Goal: Information Seeking & Learning: Find specific fact

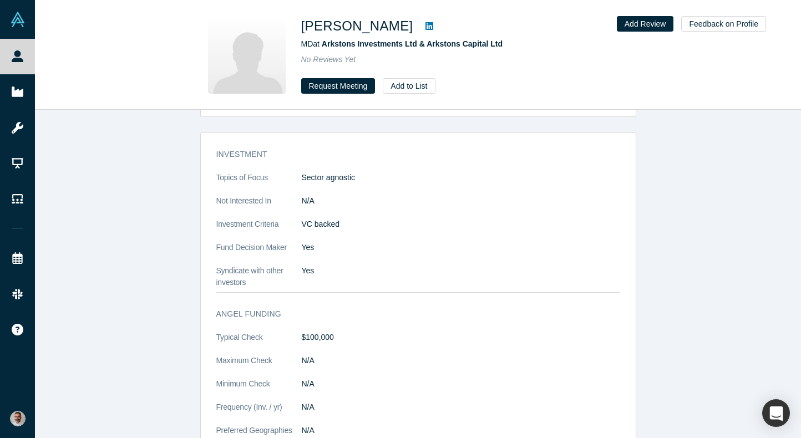
scroll to position [616, 0]
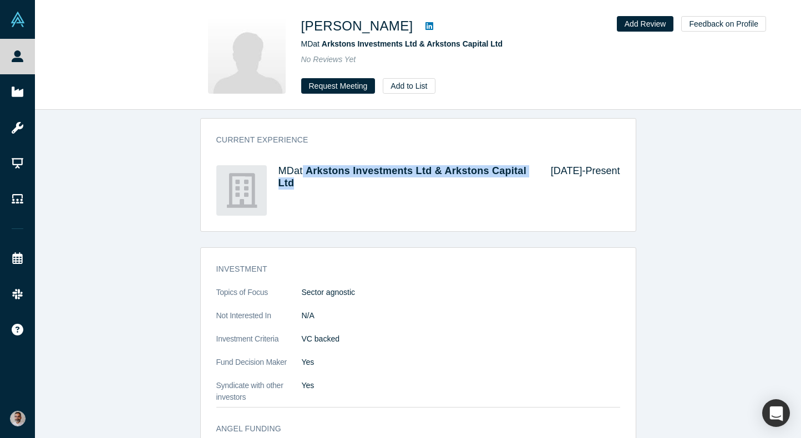
drag, startPoint x: 338, startPoint y: 189, endPoint x: 306, endPoint y: 171, distance: 37.2
click at [306, 171] on h4 "MD at Arkstons Investments Ltd & Arkstons Capital Ltd" at bounding box center [406, 177] width 257 height 24
copy h4 "Arkstons Investments Ltd & Arkstons Capital Ltd"
click at [379, 171] on span "Arkstons Investments Ltd & Arkstons Capital Ltd" at bounding box center [402, 176] width 248 height 23
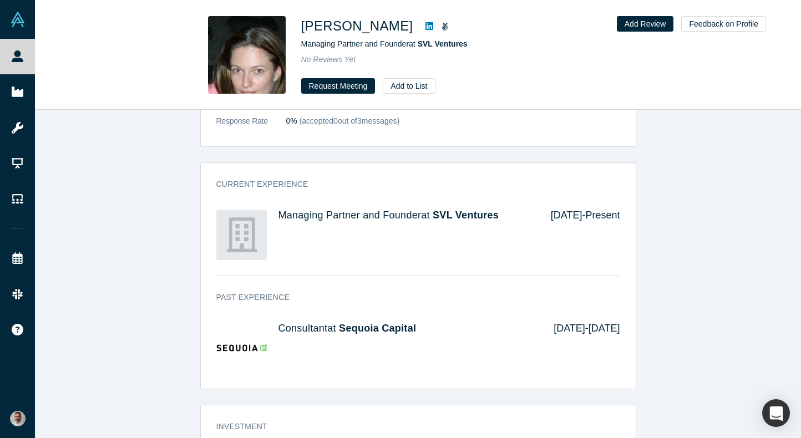
scroll to position [631, 0]
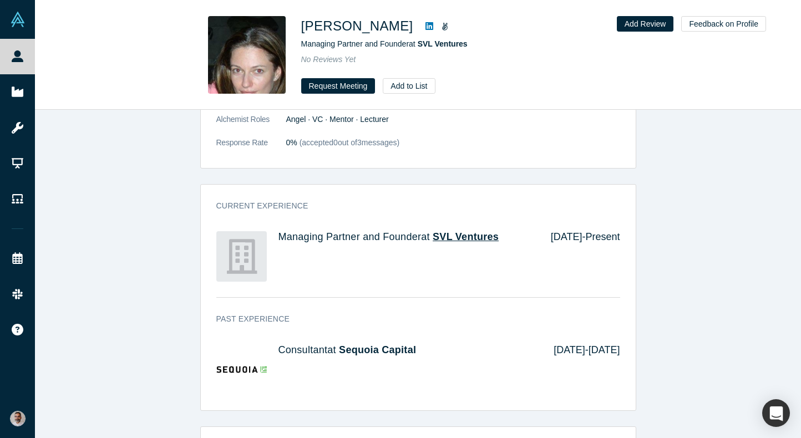
click at [473, 235] on span "SVL Ventures" at bounding box center [466, 236] width 66 height 11
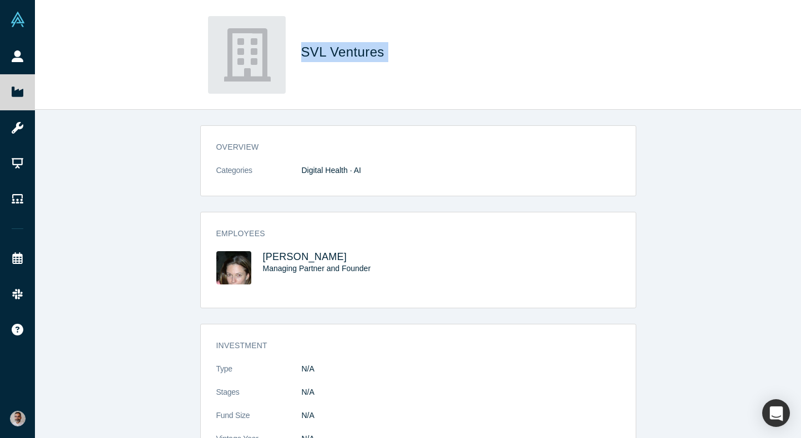
drag, startPoint x: 393, startPoint y: 56, endPoint x: 302, endPoint y: 51, distance: 91.1
click at [302, 51] on h1 "SVL Ventures" at bounding box center [456, 52] width 311 height 20
copy span "SVL Ventures"
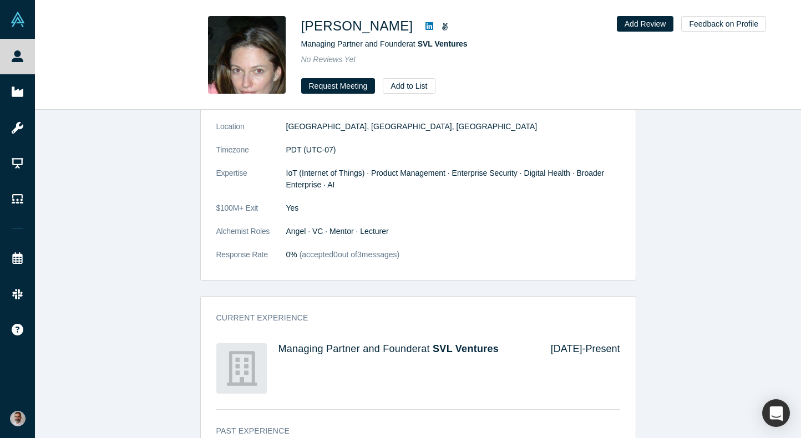
scroll to position [524, 0]
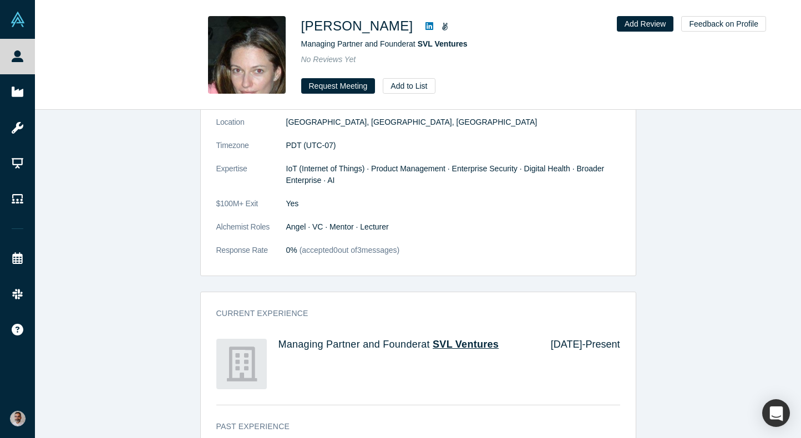
click at [464, 346] on span "SVL Ventures" at bounding box center [466, 344] width 66 height 11
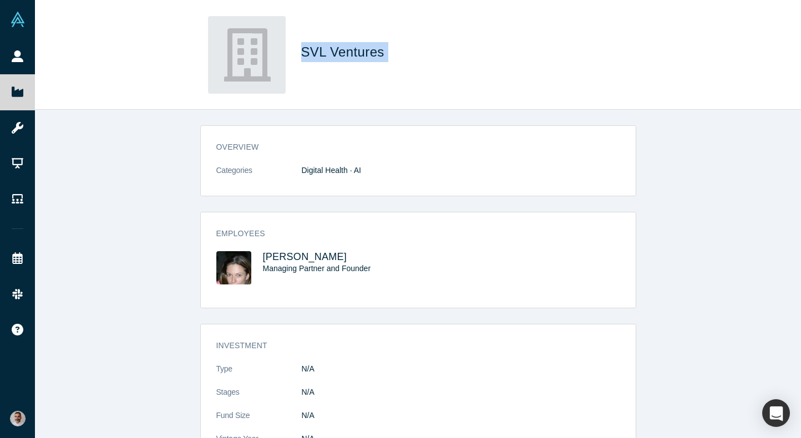
drag, startPoint x: 407, startPoint y: 52, endPoint x: 299, endPoint y: 54, distance: 107.6
click at [299, 54] on div "SVL Ventures" at bounding box center [418, 55] width 436 height 78
copy span "SVL Ventures"
